Goal: Transaction & Acquisition: Book appointment/travel/reservation

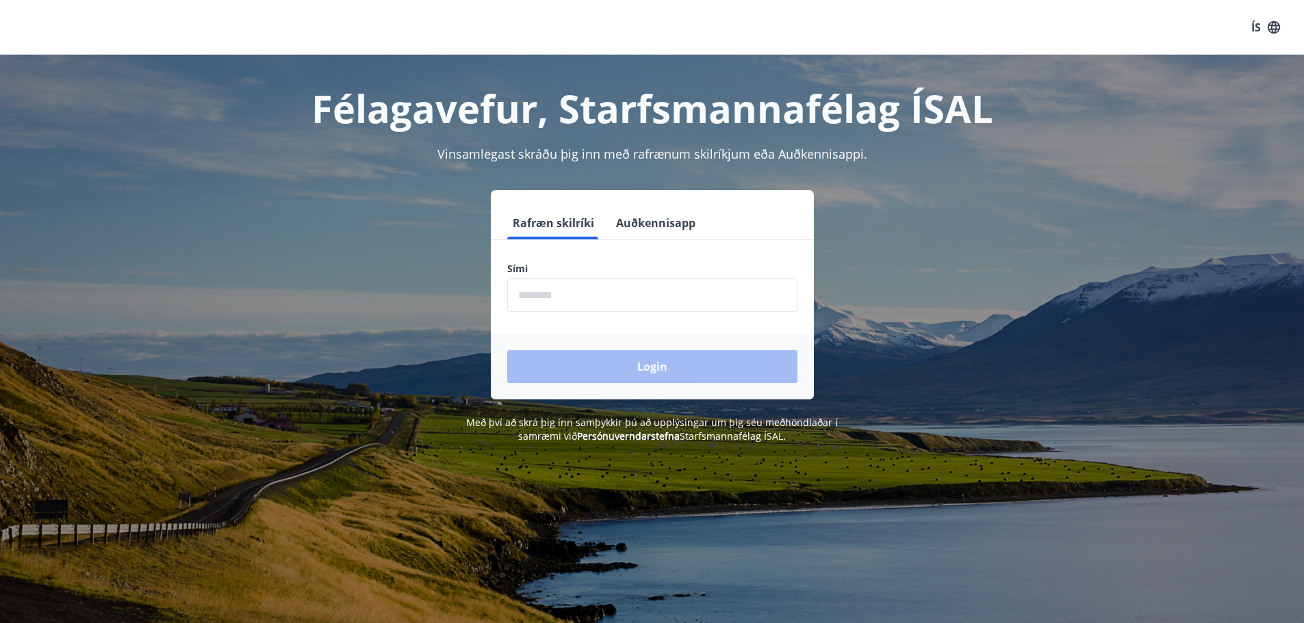
click at [684, 285] on input "phone" at bounding box center [652, 296] width 290 height 34
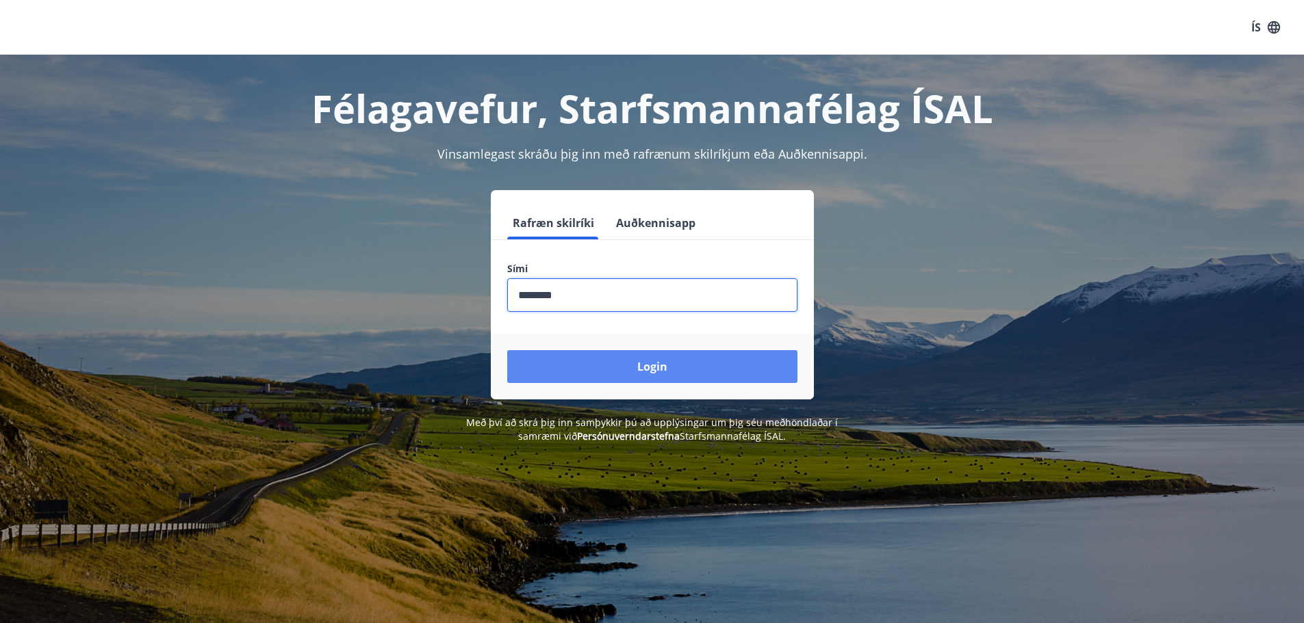
type input "********"
click at [727, 355] on button "Login" at bounding box center [652, 366] width 290 height 33
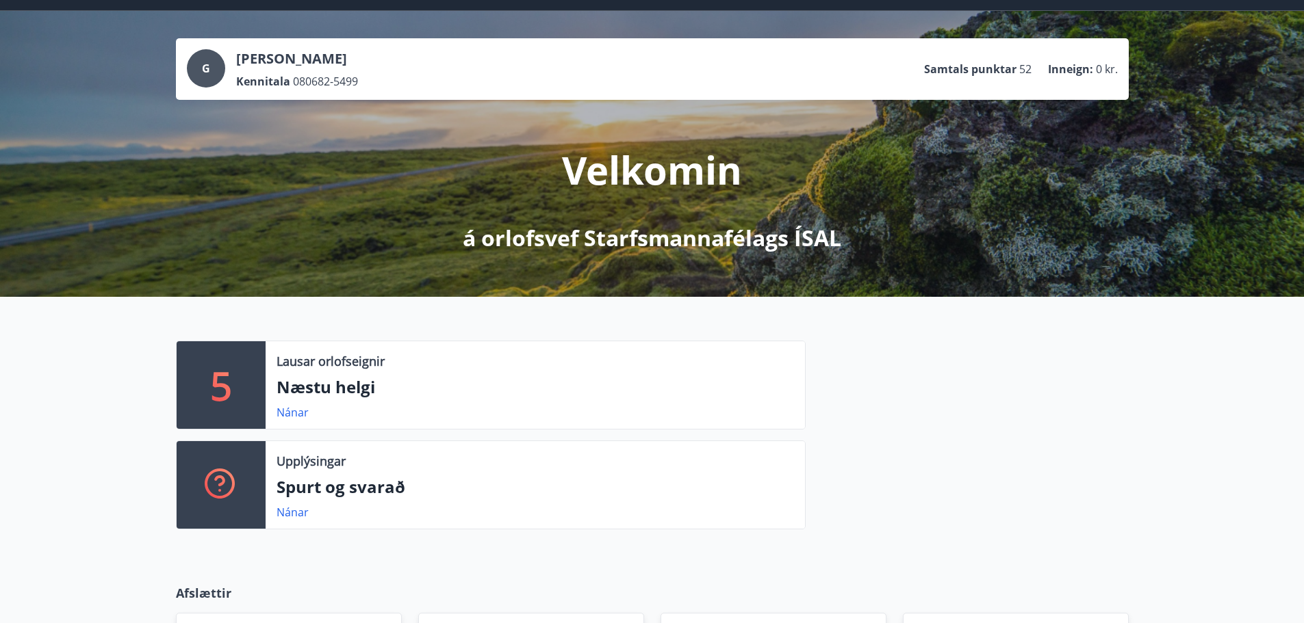
scroll to position [68, 0]
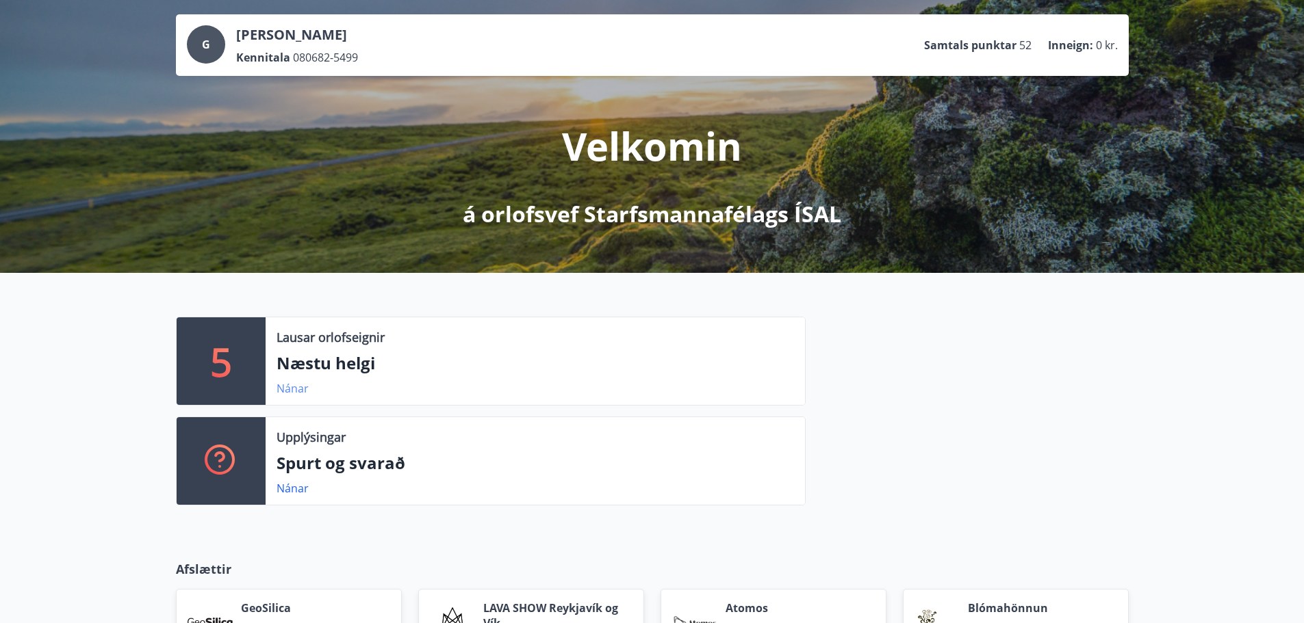
click at [285, 388] on link "Nánar" at bounding box center [292, 388] width 32 height 15
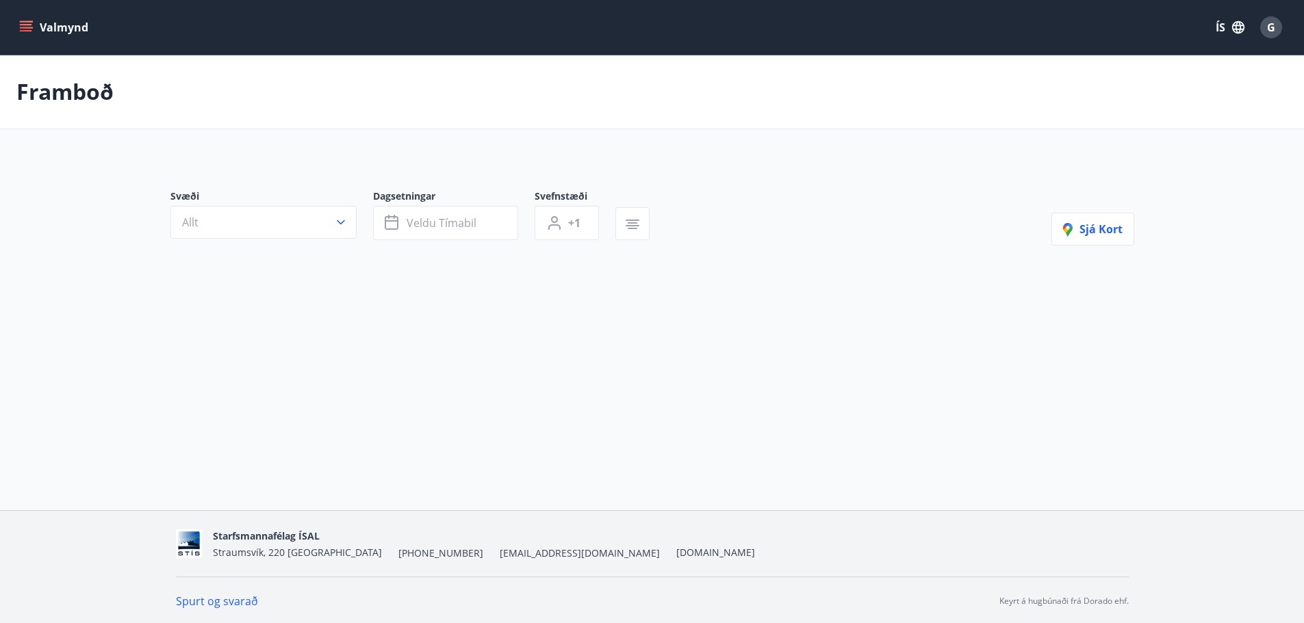
type input "*"
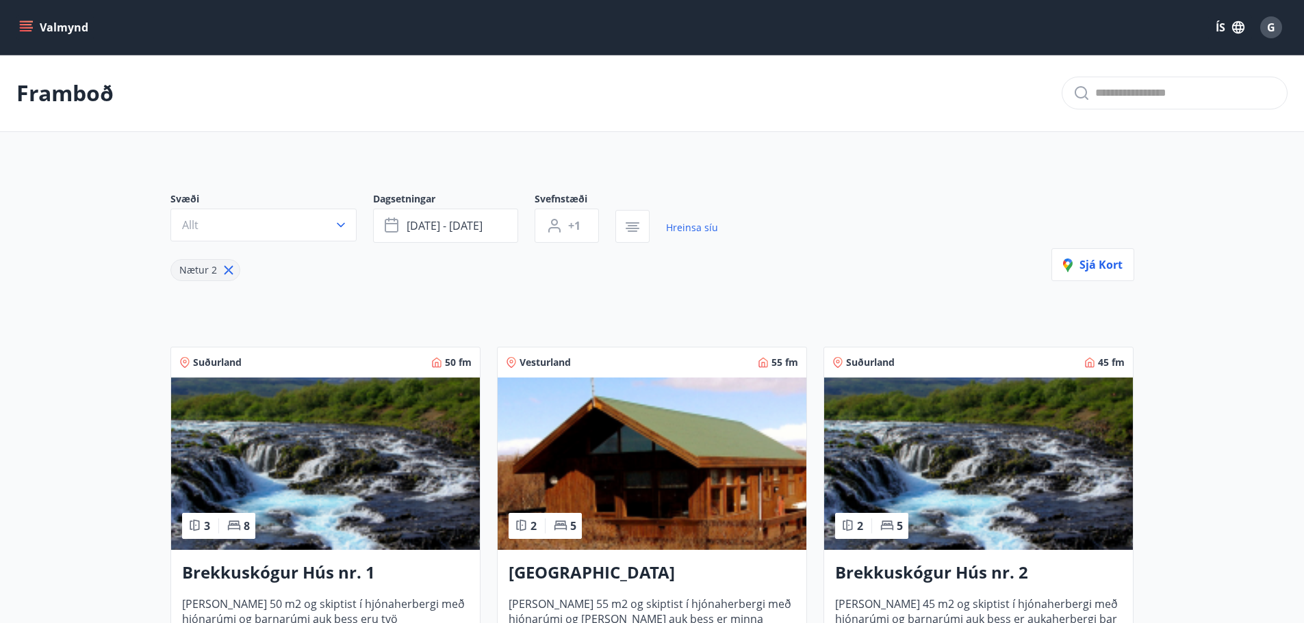
drag, startPoint x: 260, startPoint y: 365, endPoint x: 272, endPoint y: 365, distance: 11.7
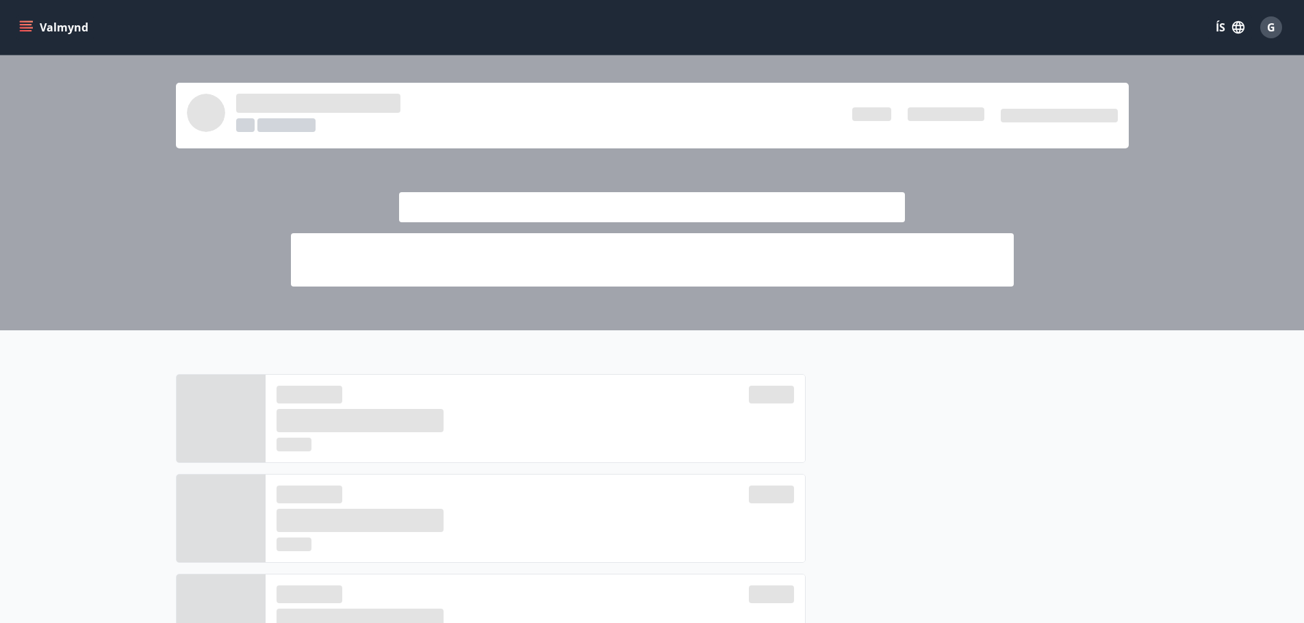
scroll to position [68, 0]
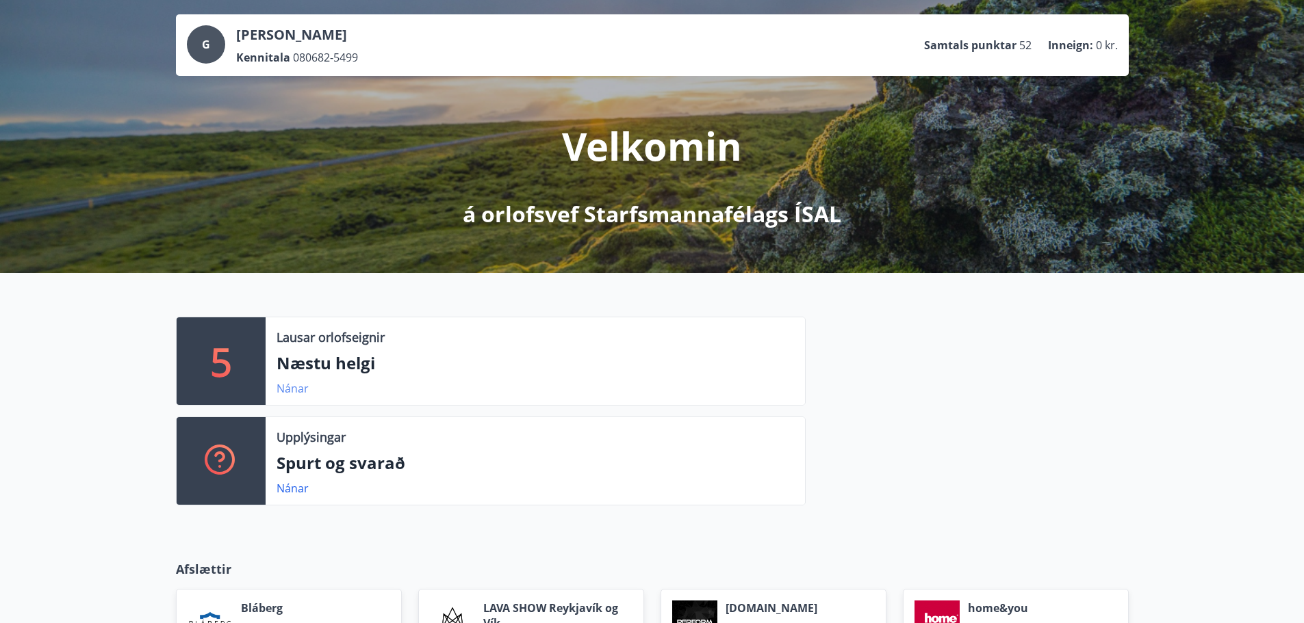
click at [284, 386] on link "Nánar" at bounding box center [292, 388] width 32 height 15
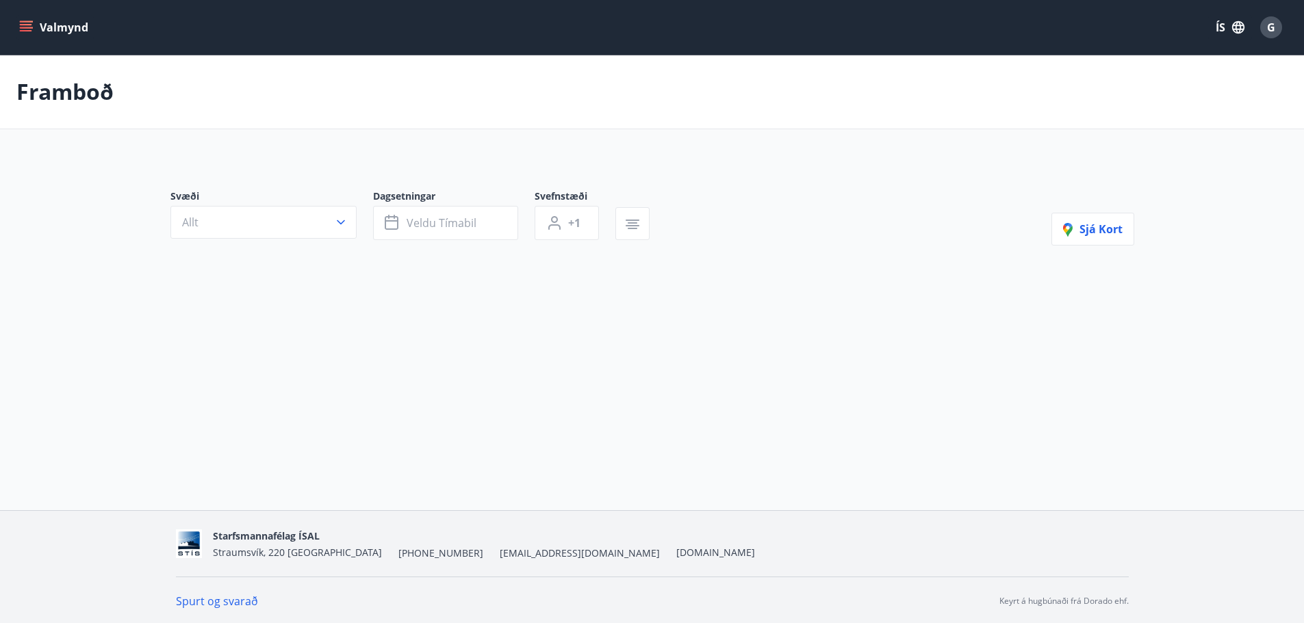
type input "*"
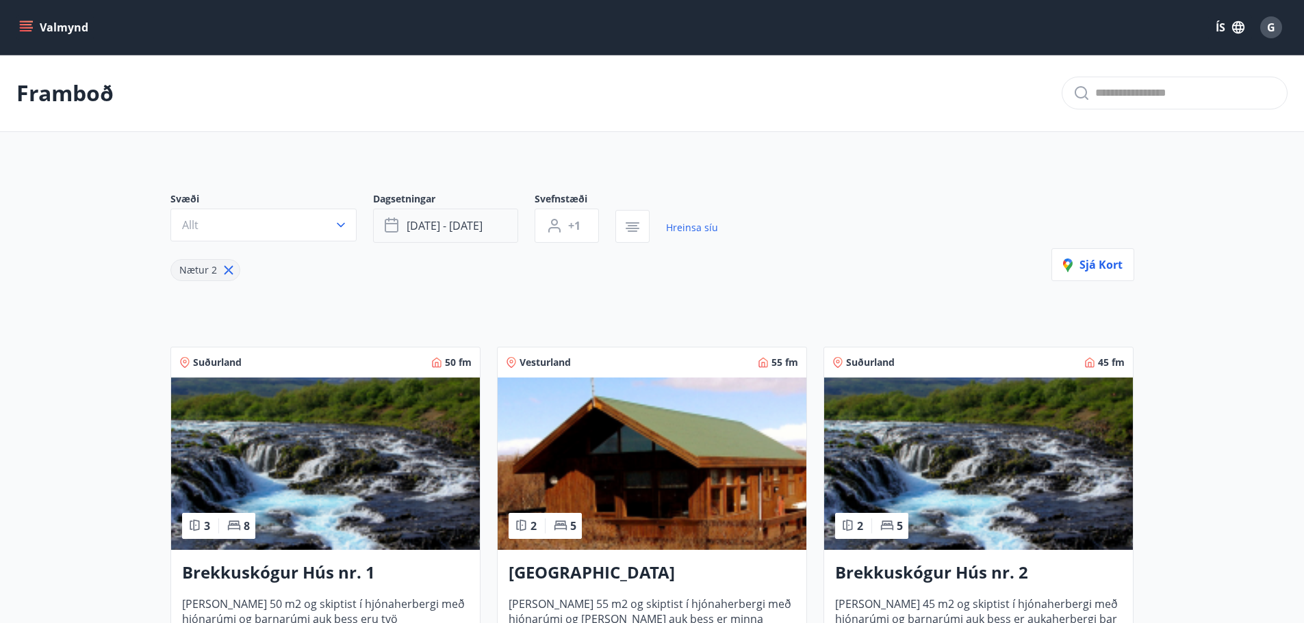
click at [426, 223] on span "[DATE] - [DATE]" at bounding box center [444, 225] width 76 height 15
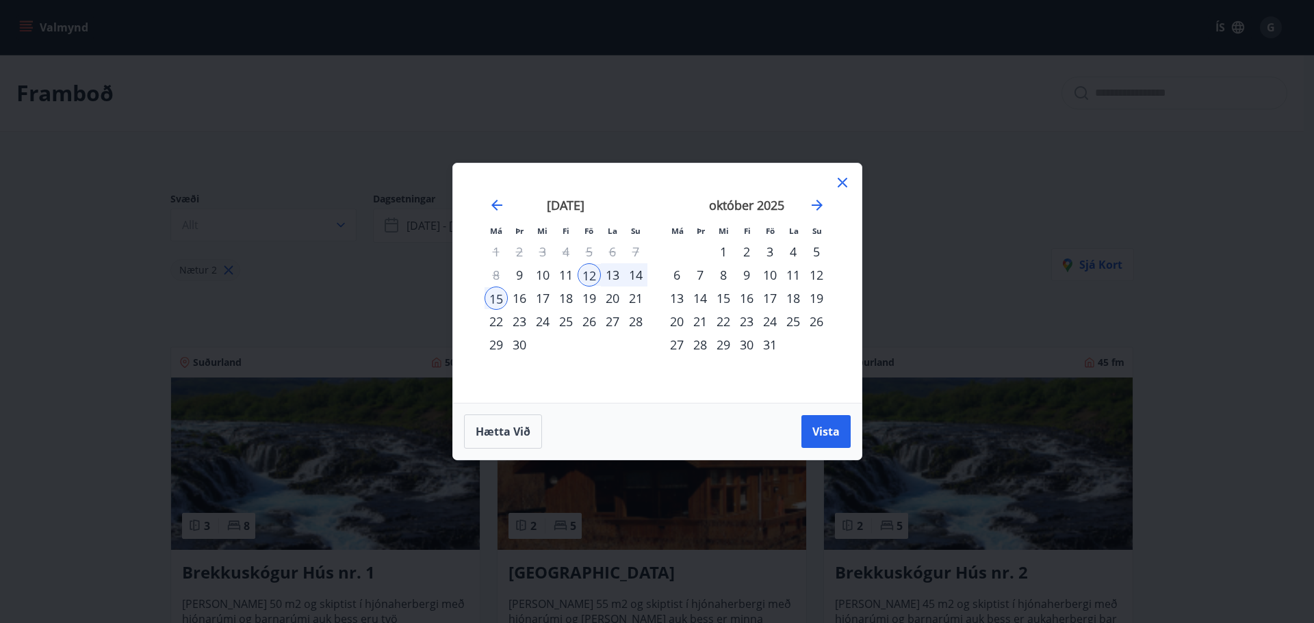
click at [591, 320] on div "26" at bounding box center [589, 321] width 23 height 23
click at [492, 340] on div "29" at bounding box center [495, 344] width 23 height 23
click at [811, 429] on button "Vista" at bounding box center [825, 431] width 49 height 33
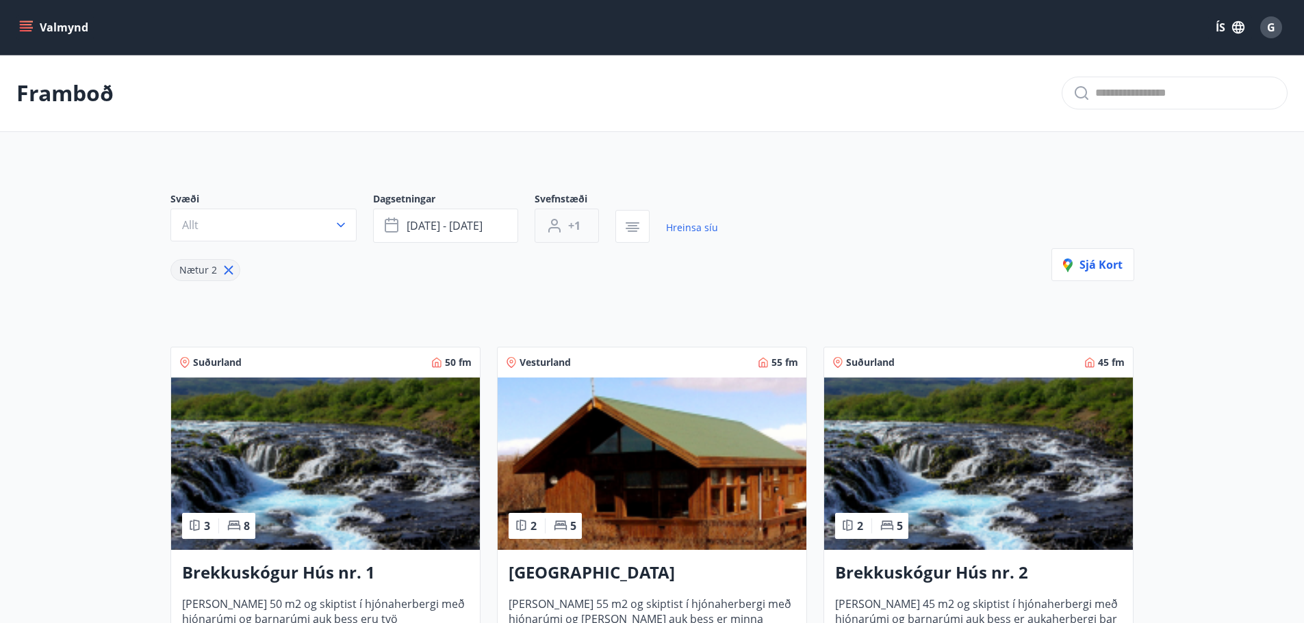
click at [583, 237] on button "+1" at bounding box center [566, 226] width 64 height 34
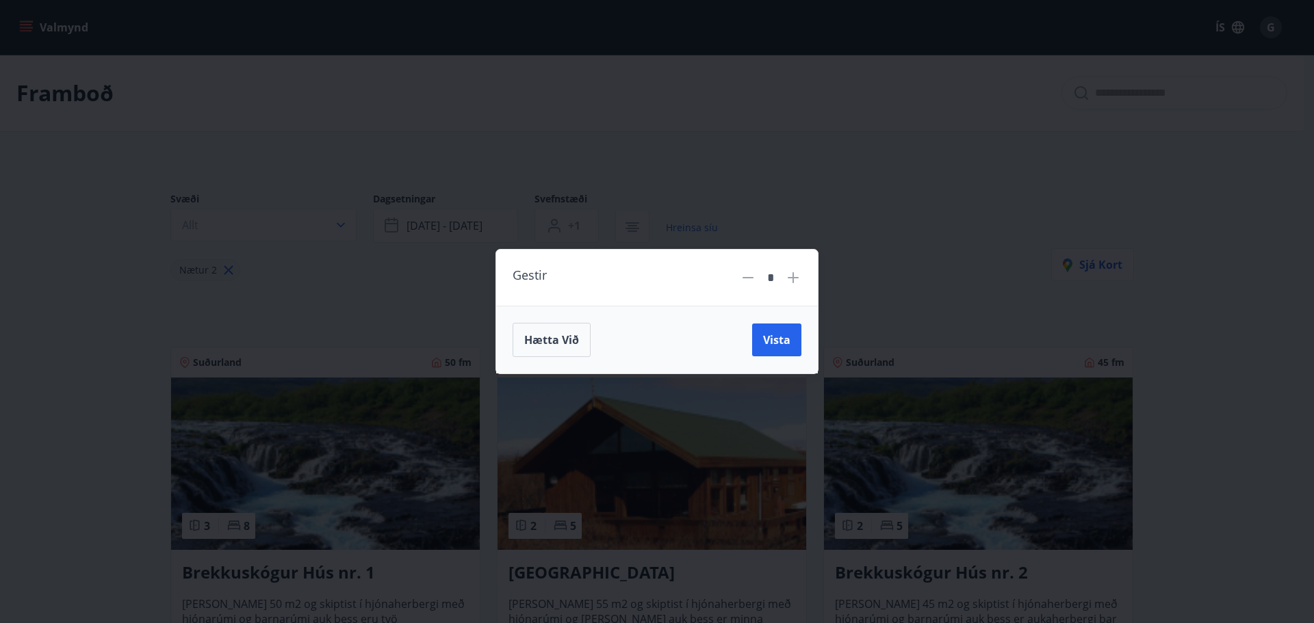
click at [790, 276] on icon at bounding box center [793, 278] width 16 height 16
click at [792, 282] on icon at bounding box center [793, 278] width 16 height 16
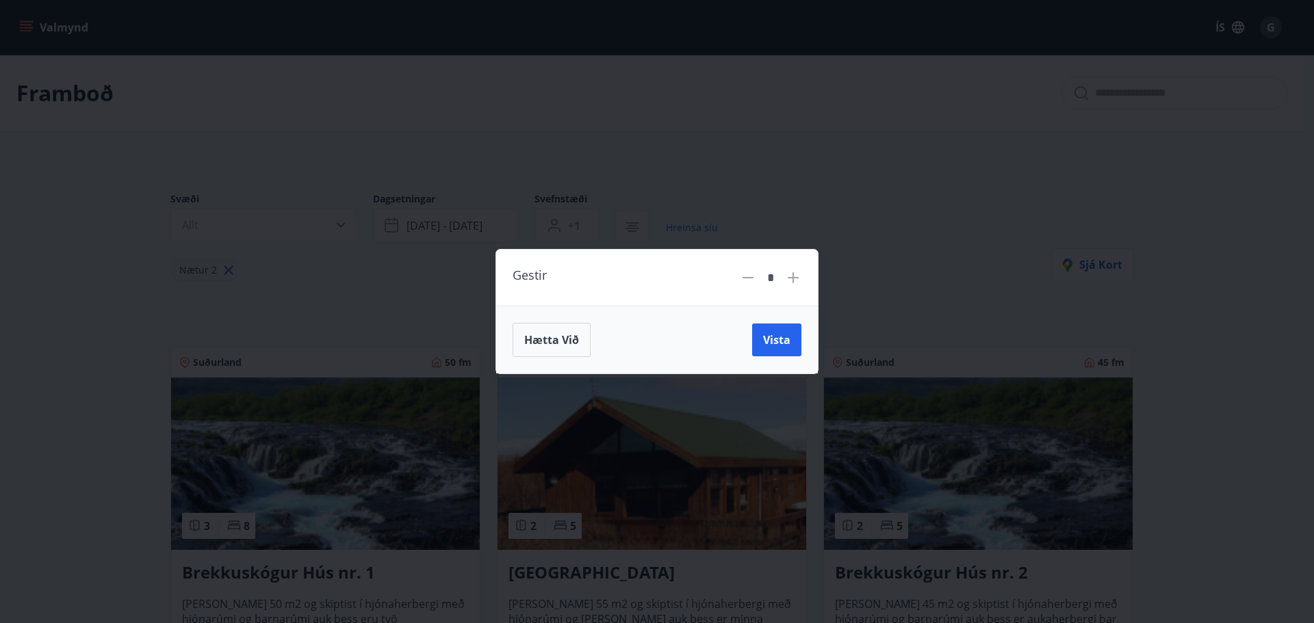
type input "*"
click at [780, 337] on span "Vista" at bounding box center [776, 340] width 27 height 15
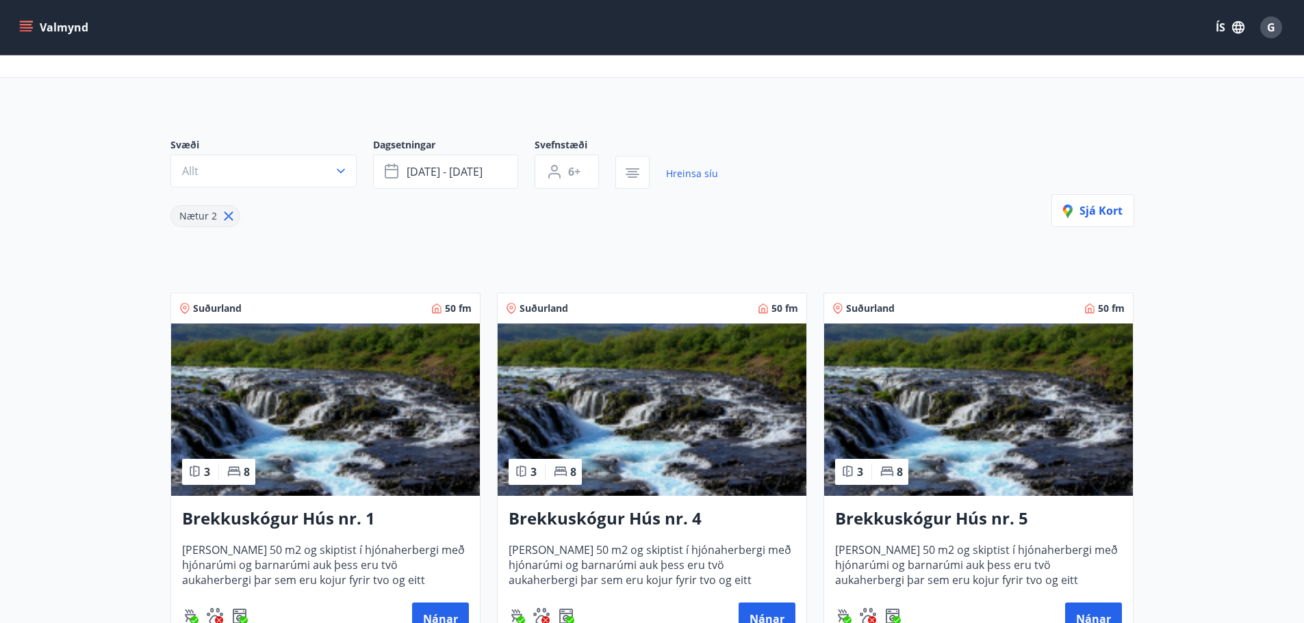
scroll to position [137, 0]
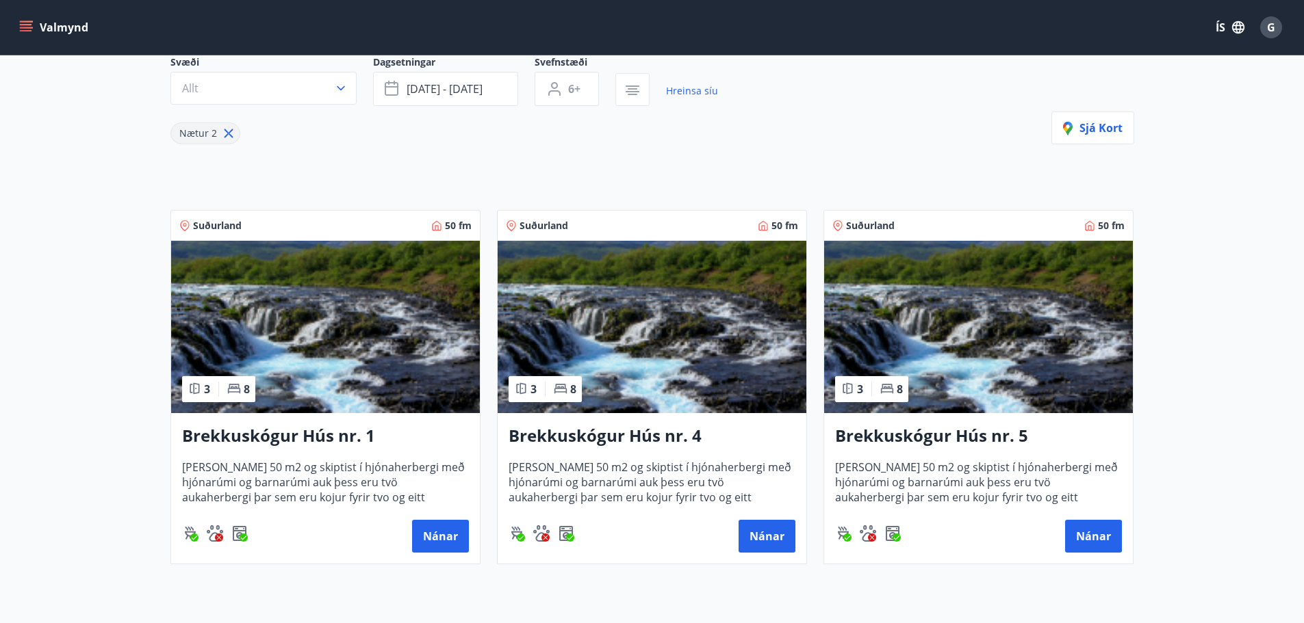
click at [715, 132] on div "Nætur 2" at bounding box center [443, 125] width 547 height 38
click at [1209, 215] on main "Framboð Svæði Allt Dagsetningar [DATE] - [DATE] Svefnstæði 6+ Hreinsa síu Nætur…" at bounding box center [652, 247] width 1304 height 658
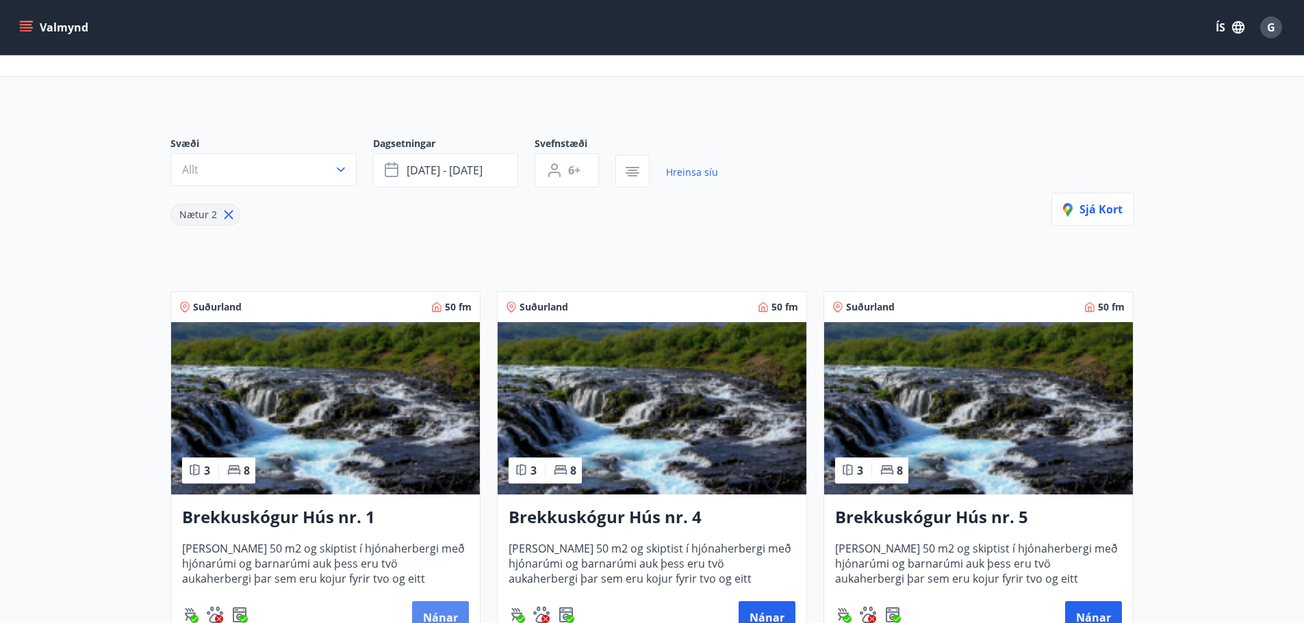
scroll to position [53, 0]
